Goal: Task Accomplishment & Management: Use online tool/utility

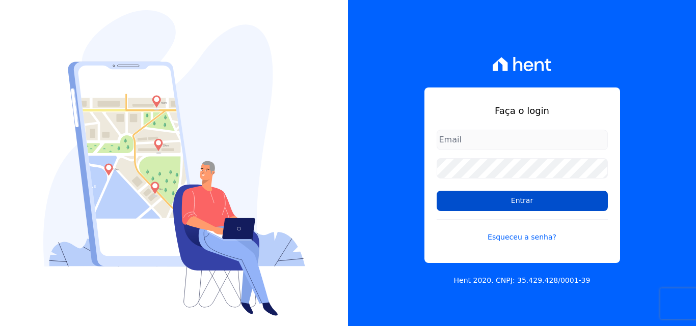
type input "atendimentooasis@celinaguimaraes.com.br"
click at [473, 202] on input "Entrar" at bounding box center [521, 201] width 171 height 20
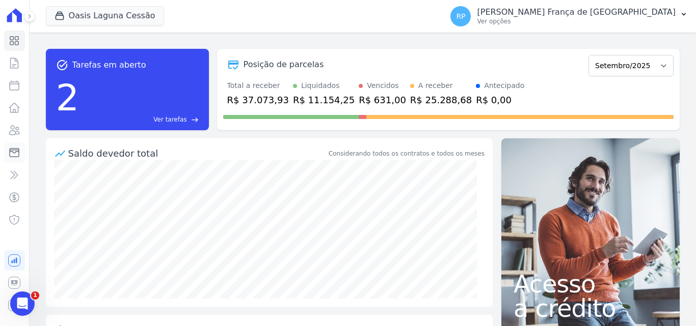
click at [8, 154] on icon at bounding box center [14, 153] width 12 height 12
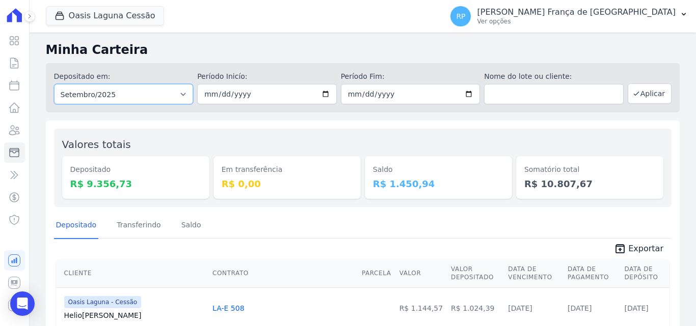
click at [83, 94] on select "Todos os meses Janeiro/2020 Fevereiro/2020 Março/2020 Abril/2020 Maio/2020 Junh…" at bounding box center [124, 94] width 140 height 20
click at [125, 90] on select "Todos os meses Janeiro/2020 Fevereiro/2020 Março/2020 Abril/2020 Maio/2020 Junh…" at bounding box center [124, 94] width 140 height 20
select select "all"
click at [54, 84] on select "Todos os meses Janeiro/2020 Fevereiro/2020 Março/2020 Abril/2020 Maio/2020 Junh…" at bounding box center [124, 94] width 140 height 20
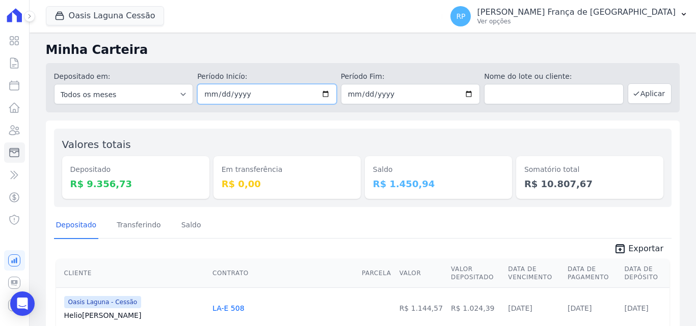
click at [324, 95] on input "date" at bounding box center [267, 94] width 140 height 20
type input "[DATE]"
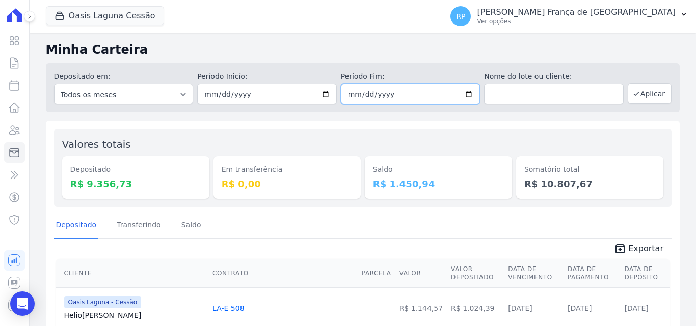
click at [463, 93] on input "date" at bounding box center [411, 94] width 140 height 20
type input "[DATE]"
click at [123, 16] on button "Oasis Laguna Cessão" at bounding box center [105, 15] width 118 height 19
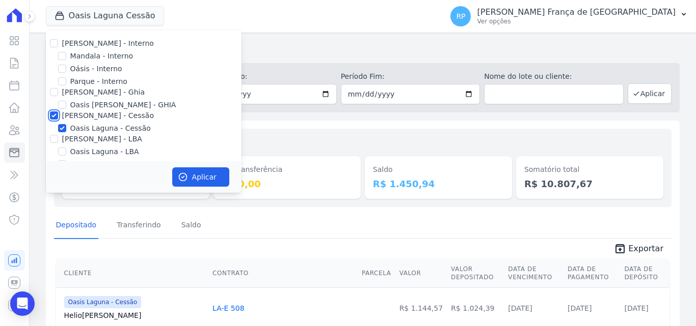
click at [54, 112] on input "[PERSON_NAME] - Cessão" at bounding box center [54, 116] width 8 height 8
checkbox input "false"
click at [63, 70] on input "Oásis - Interno" at bounding box center [62, 69] width 8 height 8
checkbox input "true"
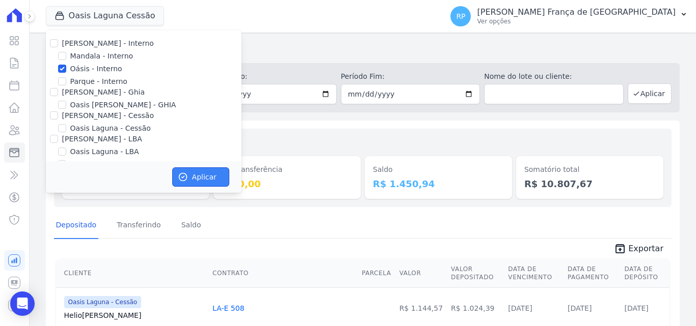
click at [178, 180] on icon "button" at bounding box center [183, 177] width 10 height 10
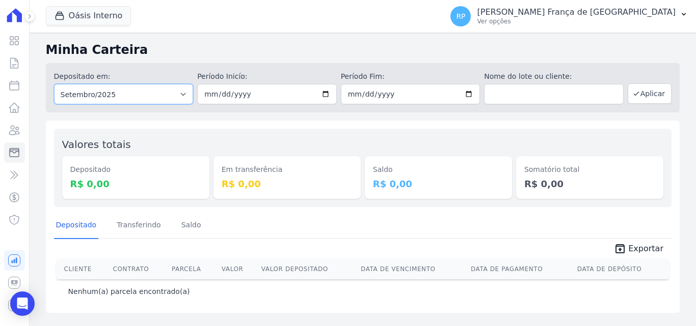
click at [182, 88] on select "Todos os meses Janeiro/2015 Fevereiro/2015 Março/2015 Abril/2015 Maio/2015 Junh…" at bounding box center [124, 94] width 140 height 20
select select "all"
click at [54, 84] on select "Todos os meses Janeiro/2015 Fevereiro/2015 Março/2015 Abril/2015 Maio/2015 Junh…" at bounding box center [124, 94] width 140 height 20
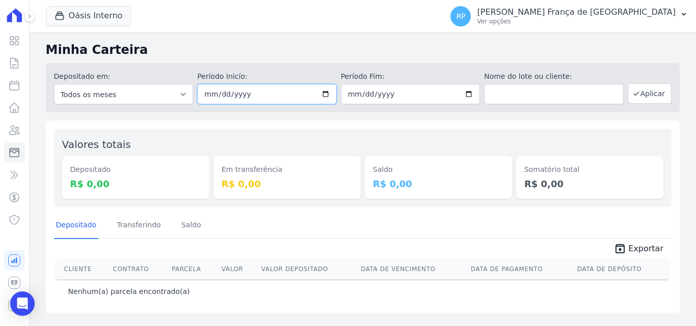
click at [330, 90] on input "date" at bounding box center [267, 94] width 140 height 20
type input "[DATE]"
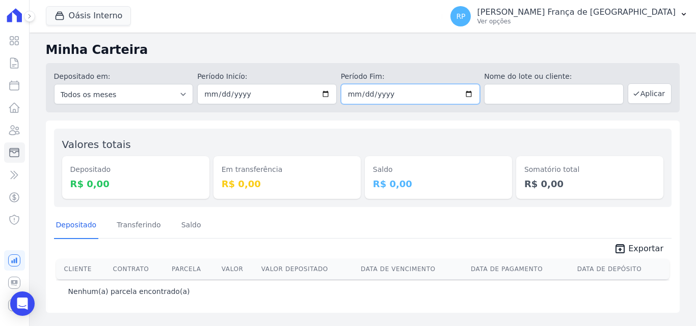
click at [470, 92] on input "date" at bounding box center [411, 94] width 140 height 20
type input "[DATE]"
click at [654, 93] on button "Aplicar" at bounding box center [649, 94] width 44 height 20
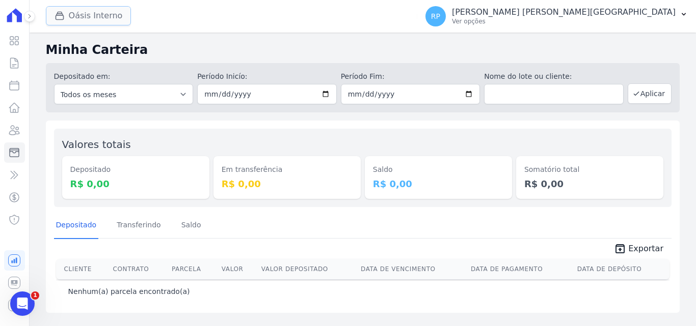
click at [76, 12] on button "Oásis Interno" at bounding box center [89, 15] width 86 height 19
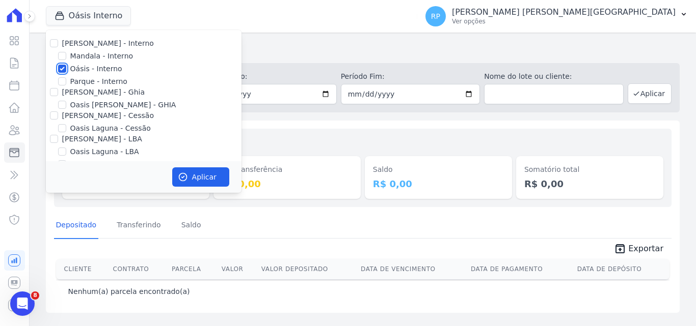
click at [61, 65] on input "Oásis - Interno" at bounding box center [62, 69] width 8 height 8
checkbox input "false"
click at [54, 89] on input "[PERSON_NAME] - Ghia" at bounding box center [54, 92] width 8 height 8
checkbox input "true"
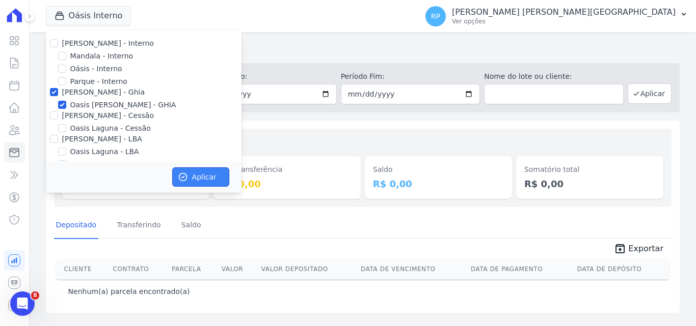
click at [195, 177] on button "Aplicar" at bounding box center [200, 177] width 57 height 19
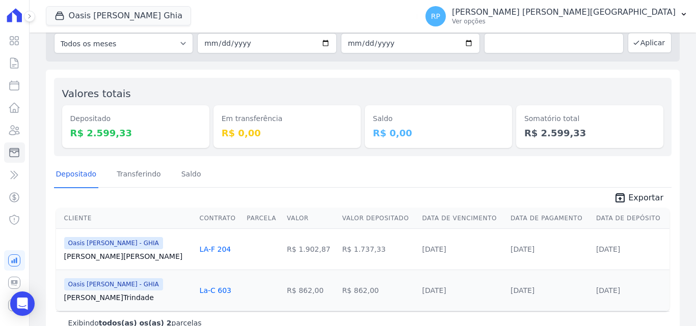
scroll to position [77, 0]
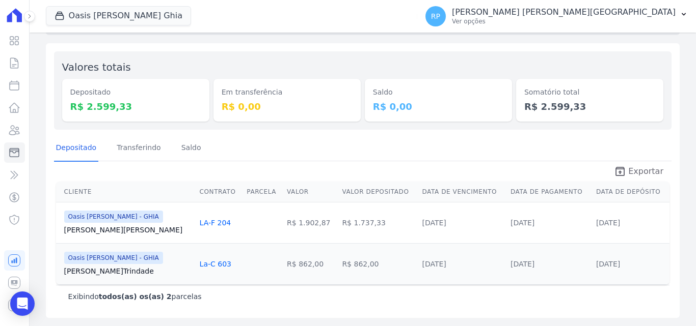
click at [633, 174] on span "Exportar" at bounding box center [645, 172] width 35 height 12
click at [68, 13] on button "Oasis [PERSON_NAME] Ghia" at bounding box center [118, 15] width 145 height 19
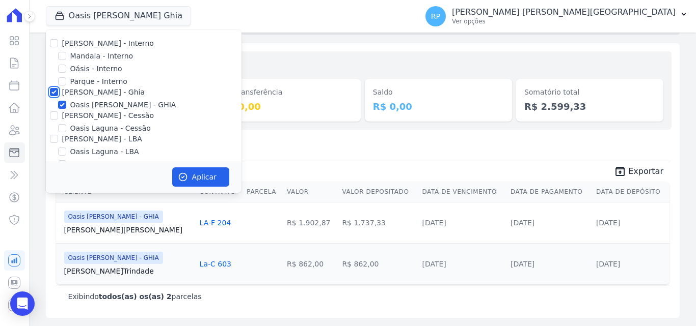
click at [53, 92] on input "[PERSON_NAME] - Ghia" at bounding box center [54, 92] width 8 height 8
checkbox input "false"
click at [53, 117] on input "[PERSON_NAME] - Cessão" at bounding box center [54, 116] width 8 height 8
checkbox input "true"
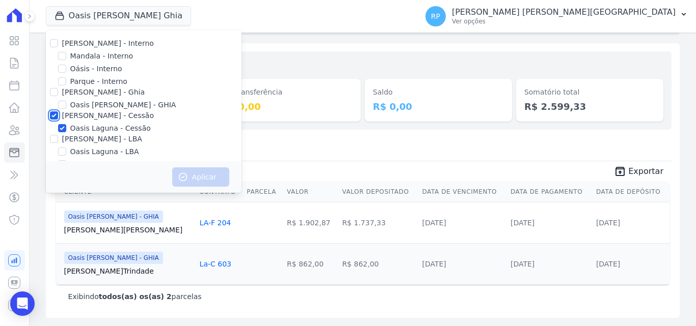
checkbox input "true"
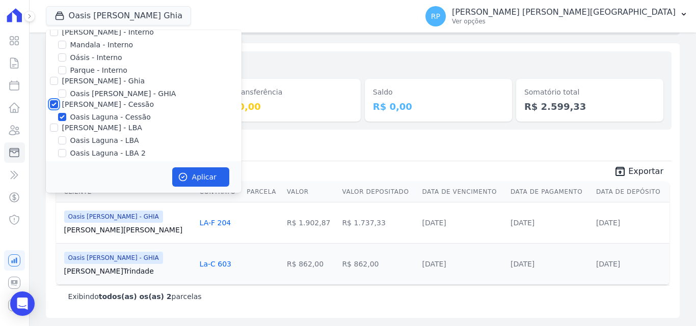
scroll to position [17, 0]
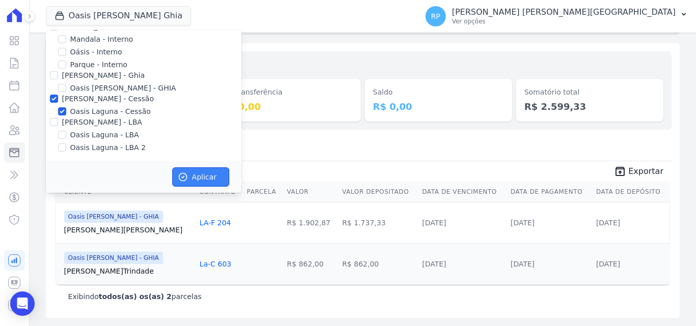
click at [187, 173] on icon "button" at bounding box center [183, 177] width 10 height 10
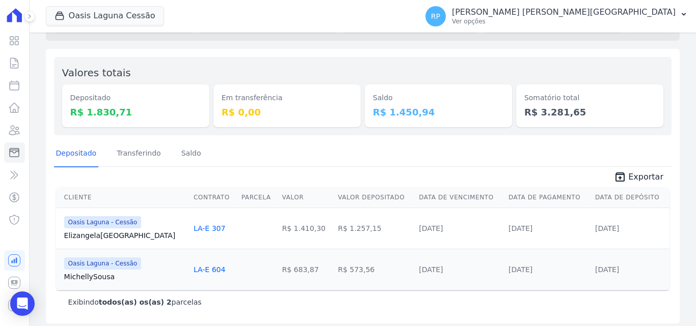
scroll to position [77, 0]
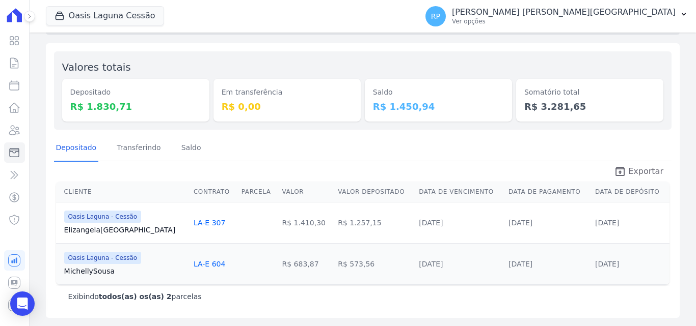
click at [639, 171] on span "Exportar" at bounding box center [645, 172] width 35 height 12
click at [72, 10] on button "Oasis Laguna Cessão" at bounding box center [105, 15] width 118 height 19
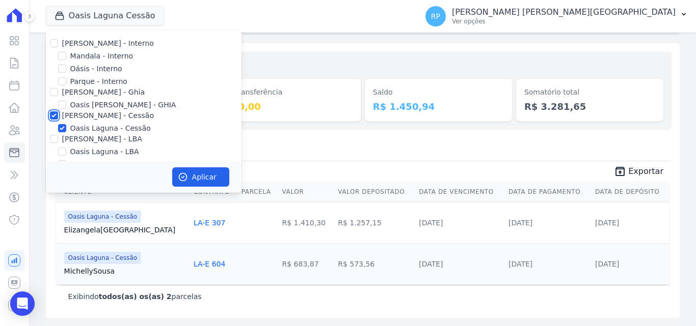
click at [53, 116] on input "[PERSON_NAME] - Cessão" at bounding box center [54, 116] width 8 height 8
checkbox input "false"
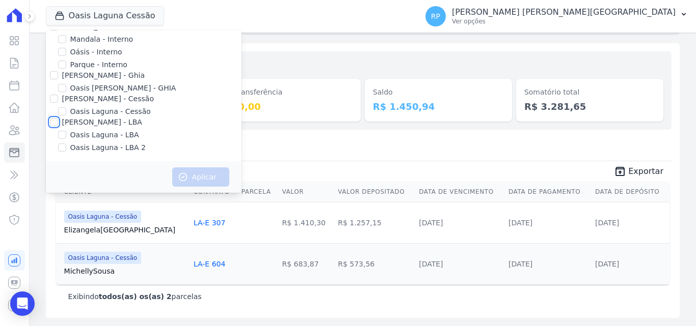
click at [53, 120] on input "[PERSON_NAME] - LBA" at bounding box center [54, 122] width 8 height 8
checkbox input "true"
click at [216, 173] on button "Aplicar" at bounding box center [200, 177] width 57 height 19
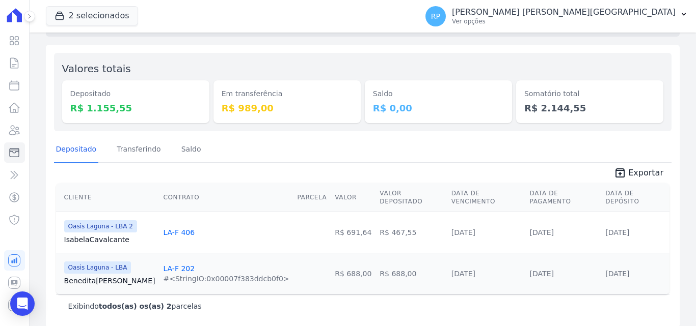
scroll to position [77, 0]
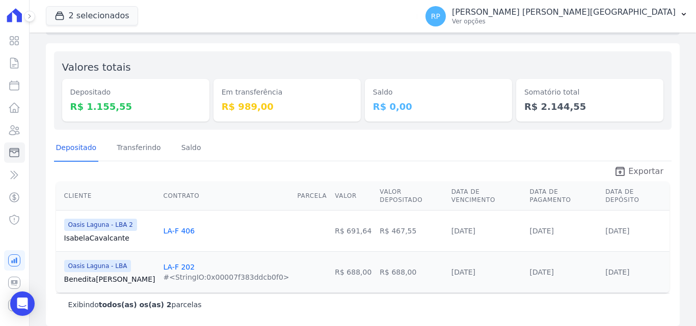
click at [644, 174] on span "Exportar" at bounding box center [645, 172] width 35 height 12
